Goal: Task Accomplishment & Management: Use online tool/utility

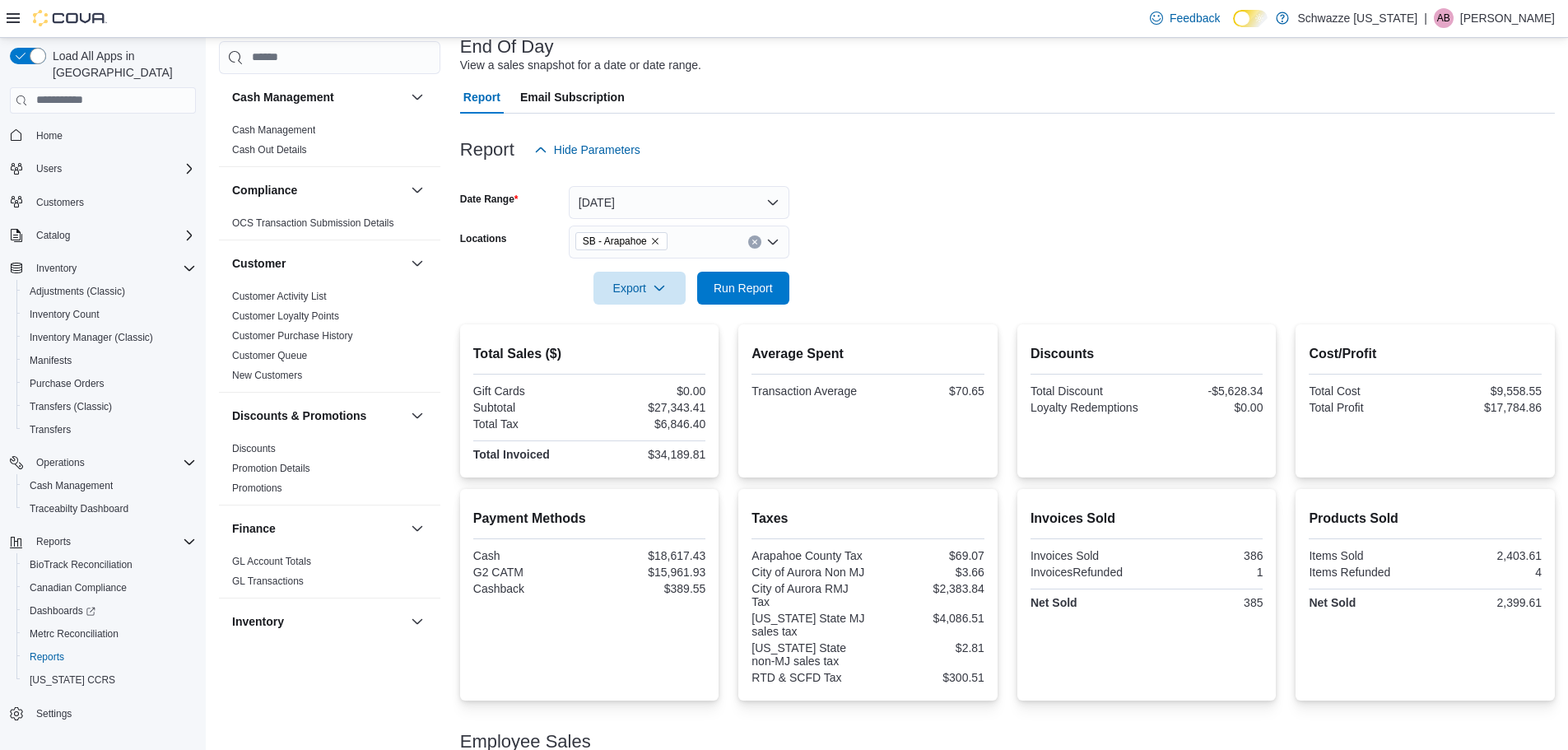
click at [726, 282] on span "Run Report" at bounding box center [743, 288] width 59 height 17
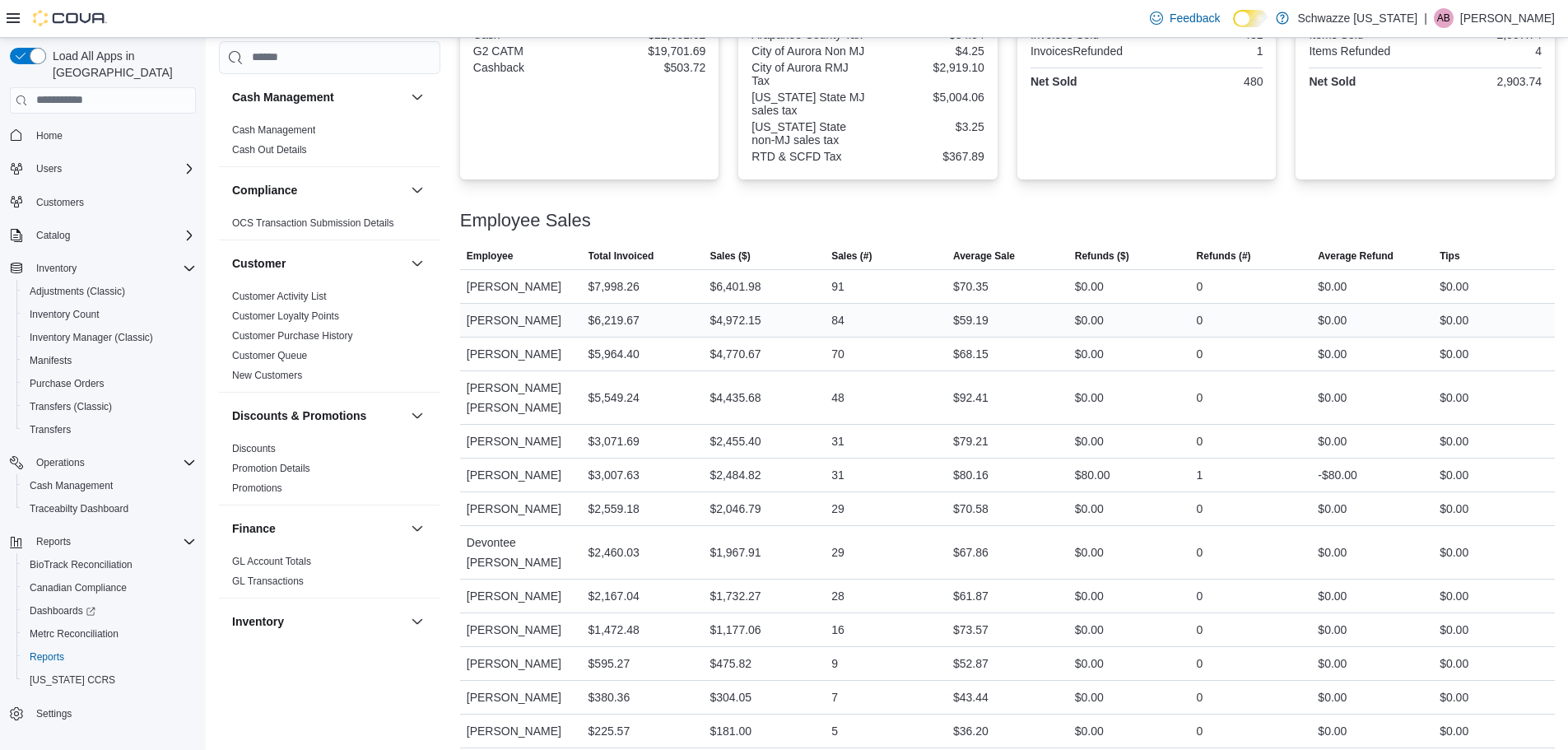
scroll to position [654, 0]
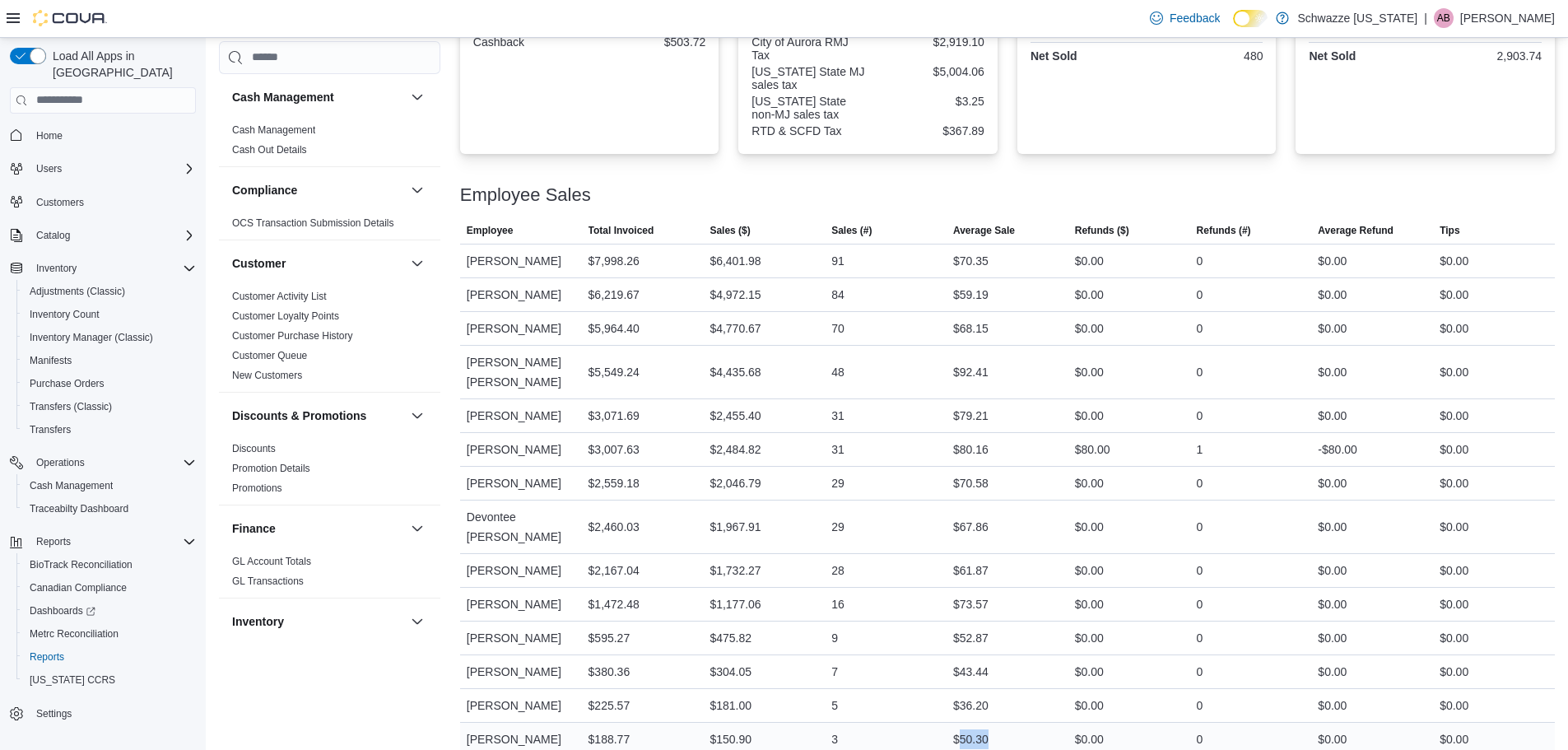
drag, startPoint x: 1013, startPoint y: 726, endPoint x: 966, endPoint y: 726, distance: 47.0
click at [966, 726] on div "$50.30" at bounding box center [1007, 738] width 122 height 33
click at [1005, 722] on div "$50.30" at bounding box center [1007, 738] width 122 height 33
drag, startPoint x: 991, startPoint y: 684, endPoint x: 946, endPoint y: 689, distance: 45.3
click at [941, 689] on tr "Employee [PERSON_NAME] Total Invoiced $225.57 Sales ($) $181.00 Sales (#) 5 Ave…" at bounding box center [1007, 705] width 1095 height 34
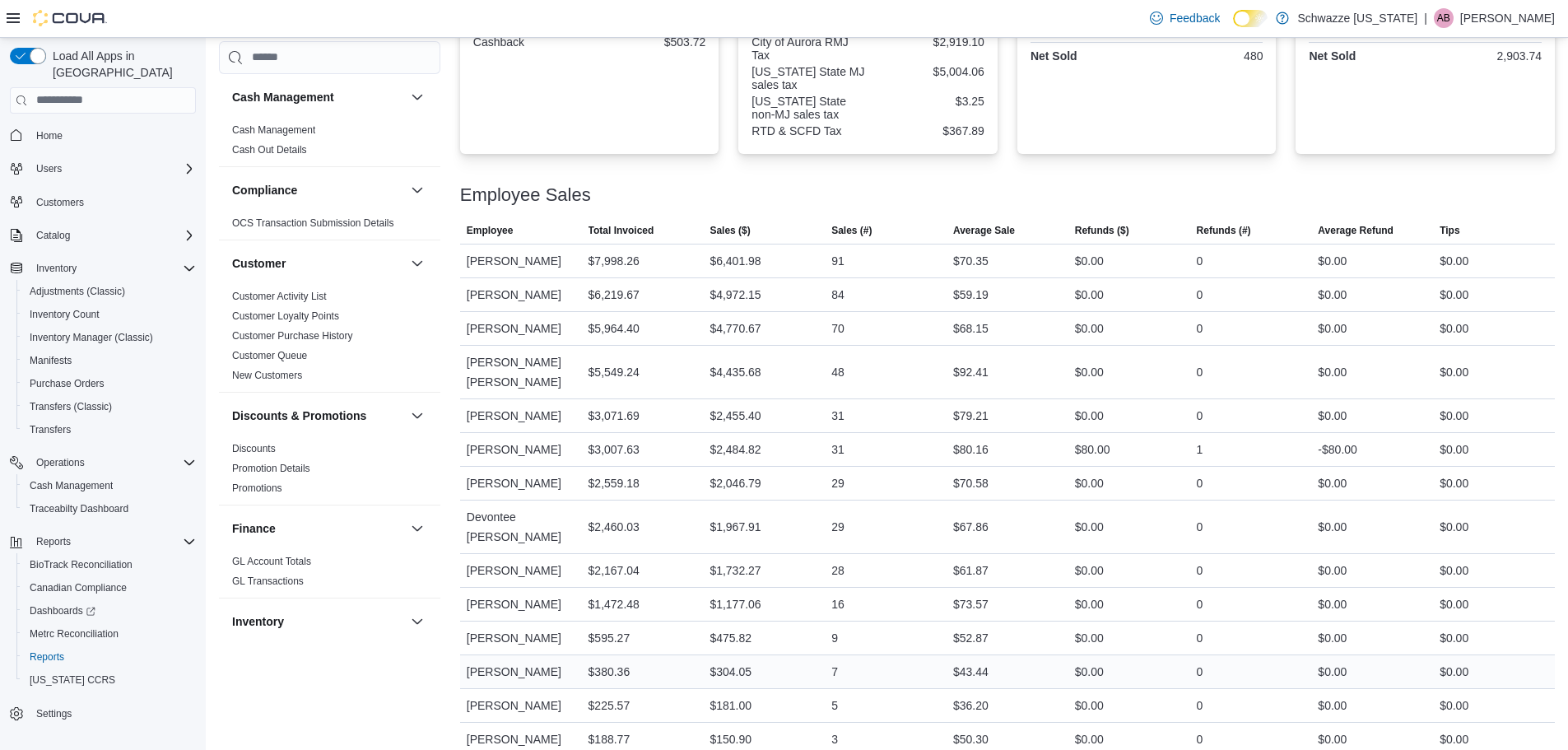
click at [1018, 655] on div "$43.44" at bounding box center [1007, 671] width 122 height 33
drag, startPoint x: 995, startPoint y: 652, endPoint x: 946, endPoint y: 653, distance: 49.0
click at [946, 654] on tr "Employee [PERSON_NAME] Total Invoiced $380.36 Sales ($) $304.05 Sales (#) 7 Ave…" at bounding box center [1007, 671] width 1095 height 34
drag, startPoint x: 1013, startPoint y: 620, endPoint x: 921, endPoint y: 613, distance: 92.3
click at [921, 620] on tr "Employee [PERSON_NAME] Total Invoiced $595.27 Sales ($) $475.82 Sales (#) 9 Ave…" at bounding box center [1007, 637] width 1095 height 34
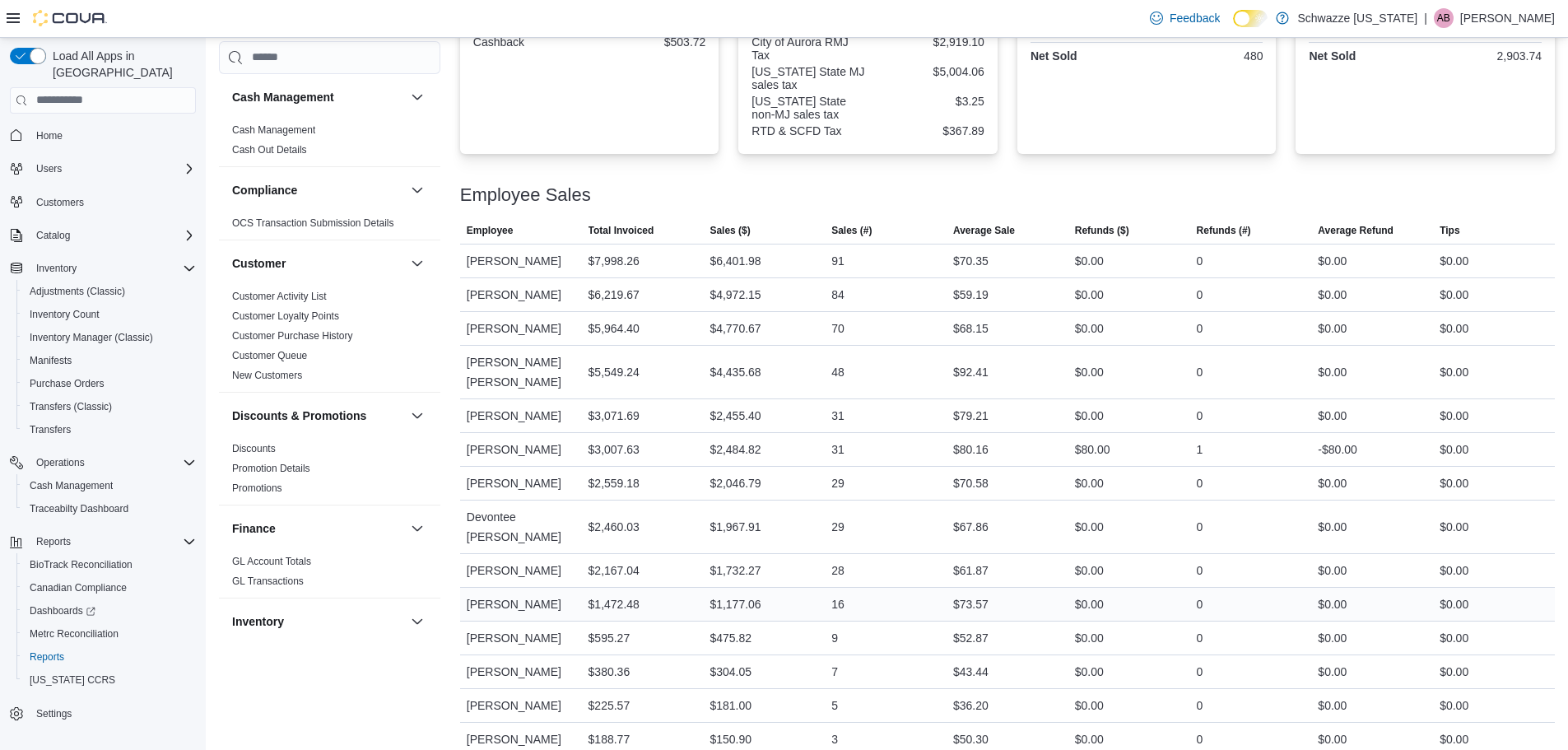
click at [994, 591] on div "$73.57" at bounding box center [1007, 604] width 122 height 33
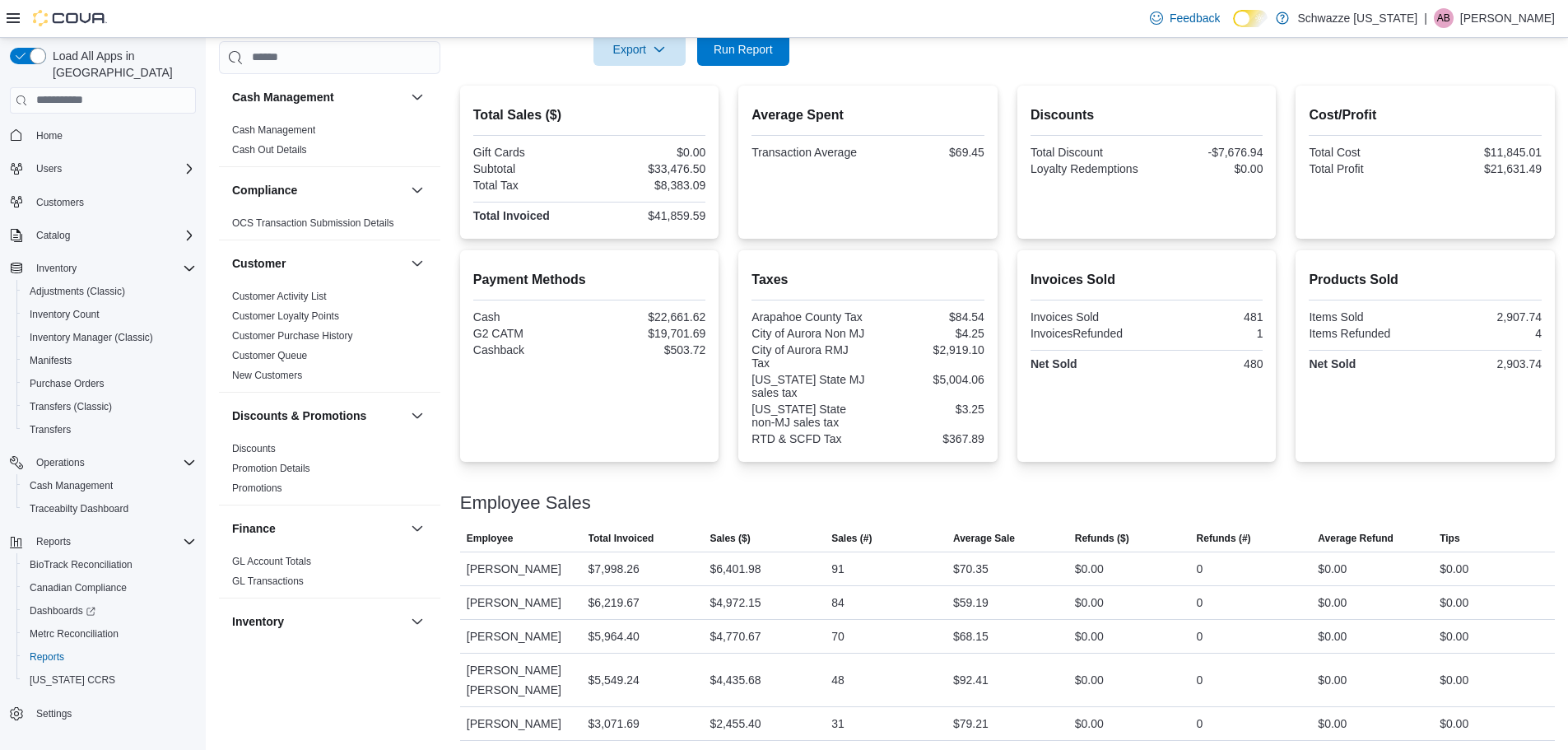
scroll to position [325, 0]
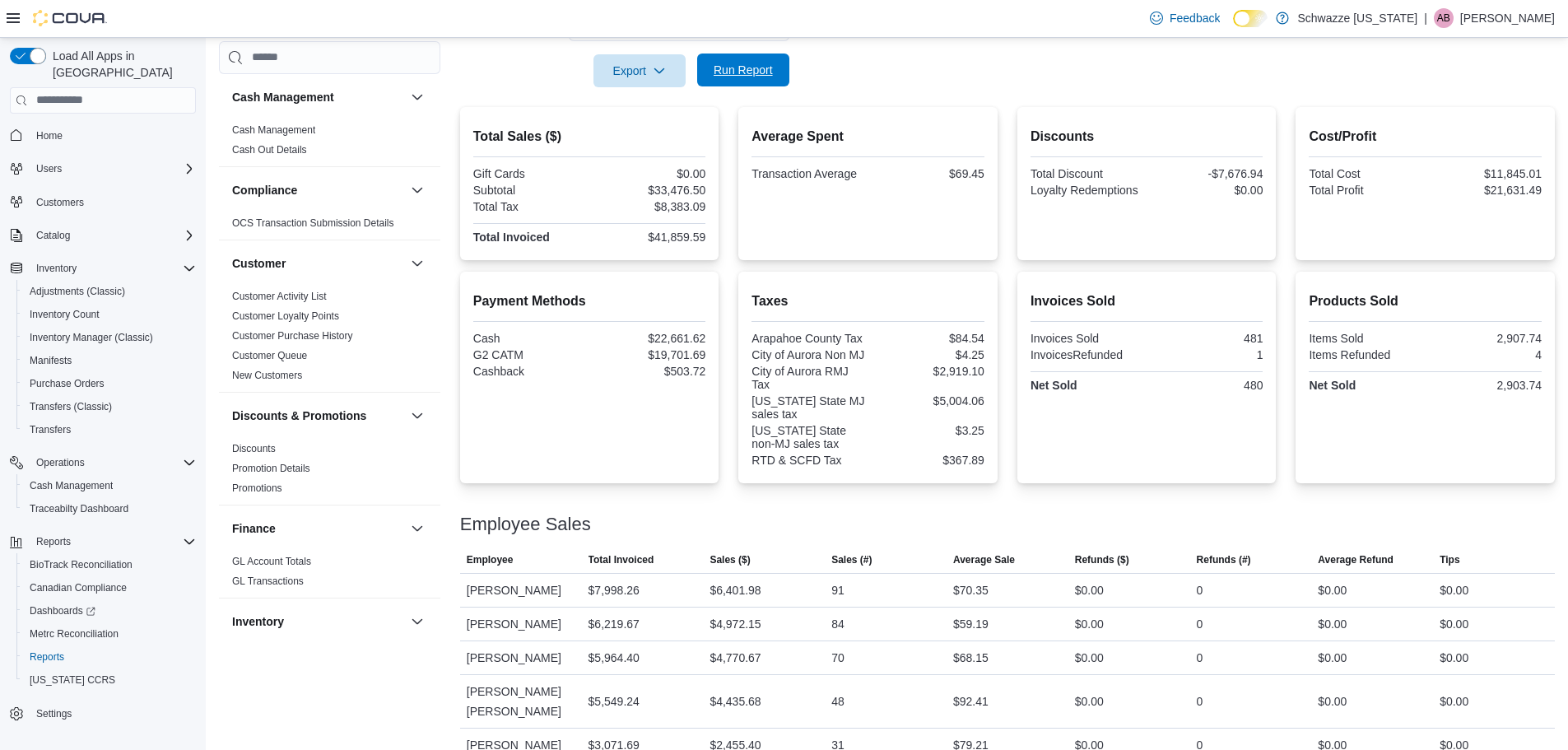
drag, startPoint x: 737, startPoint y: 56, endPoint x: 734, endPoint y: 71, distance: 15.3
click at [734, 71] on span "Run Report" at bounding box center [743, 69] width 72 height 33
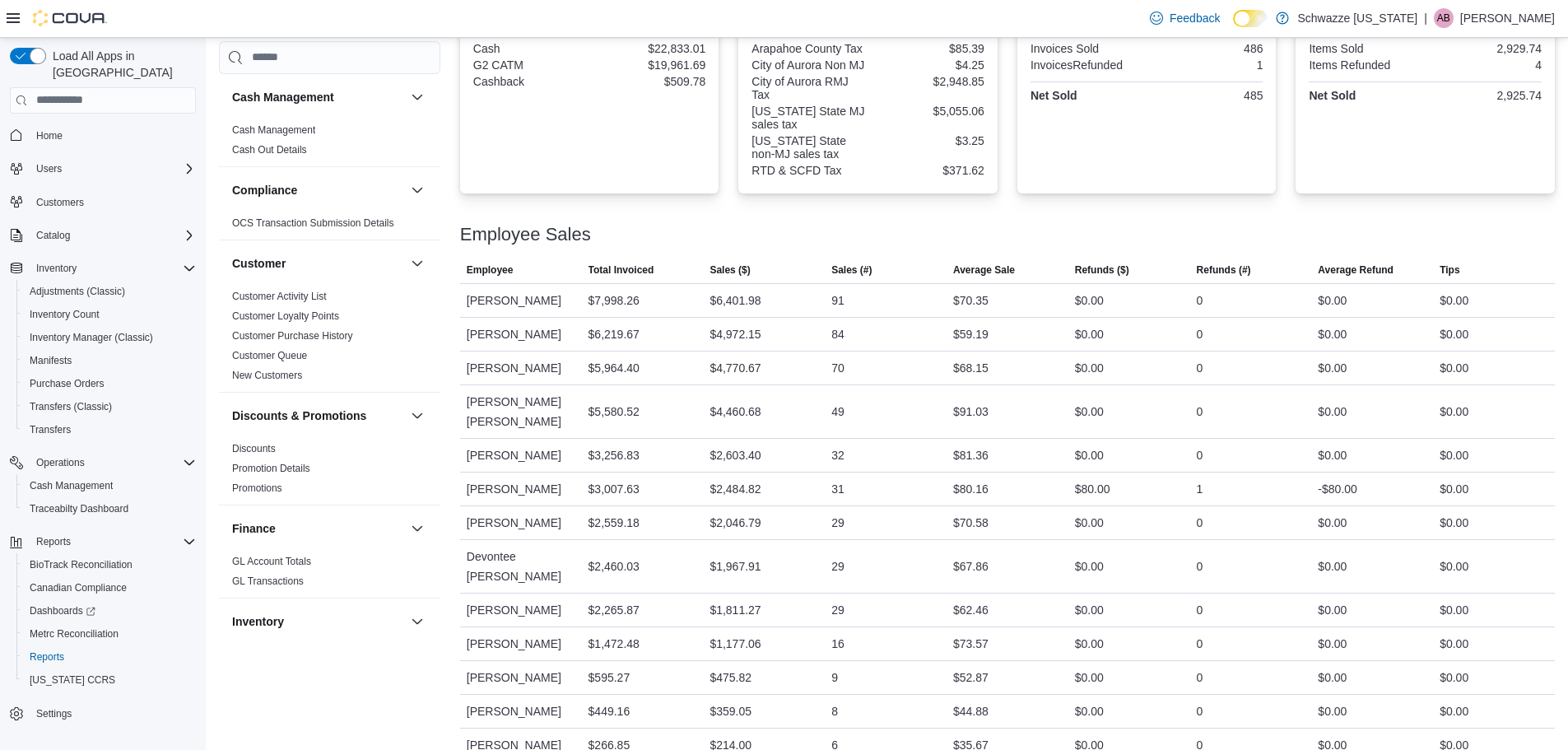
scroll to position [654, 0]
